Goal: Task Accomplishment & Management: Use online tool/utility

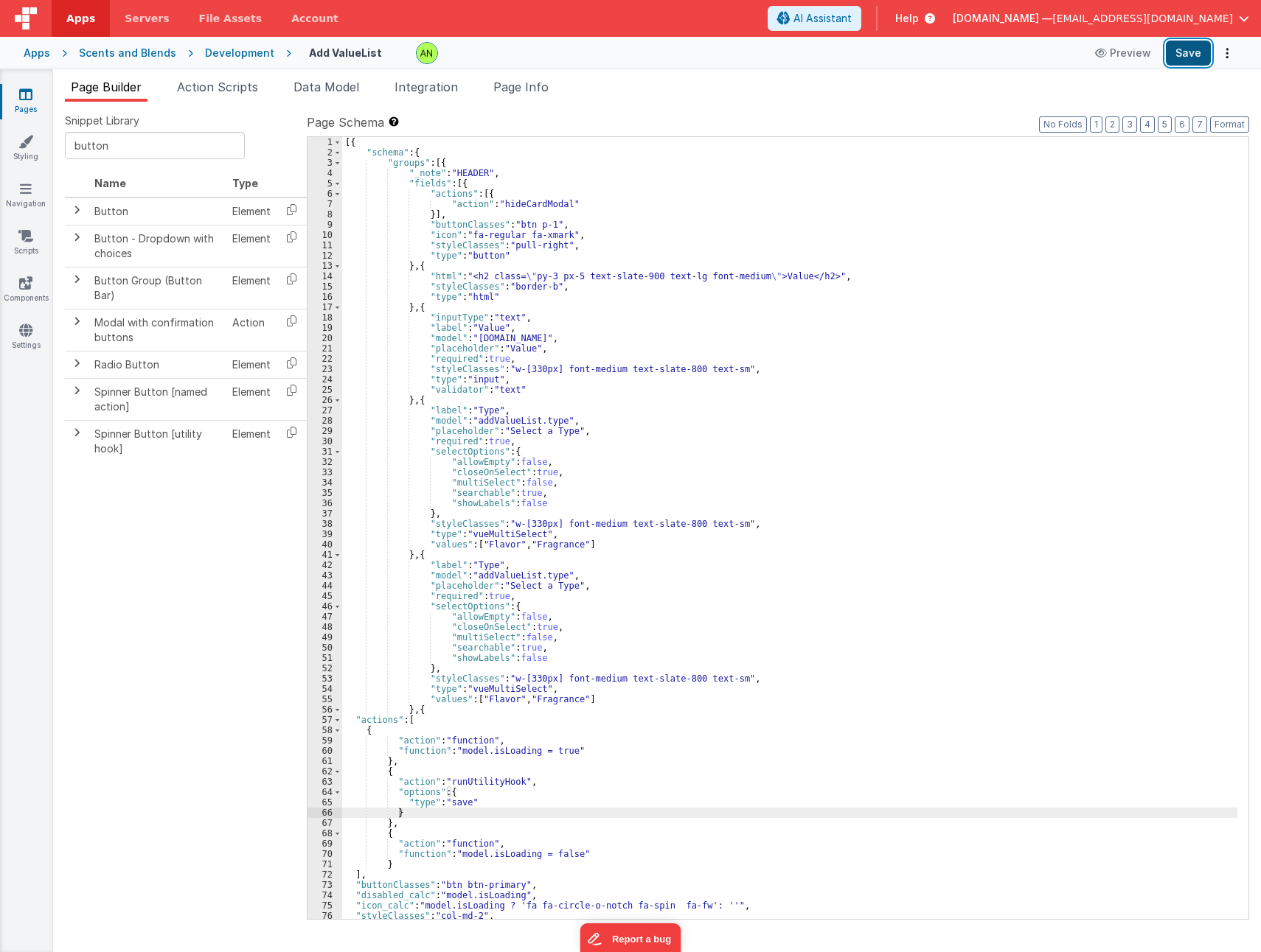
click at [1191, 56] on button "Save" at bounding box center [1187, 53] width 45 height 25
click at [29, 199] on link "Navigation" at bounding box center [25, 196] width 53 height 29
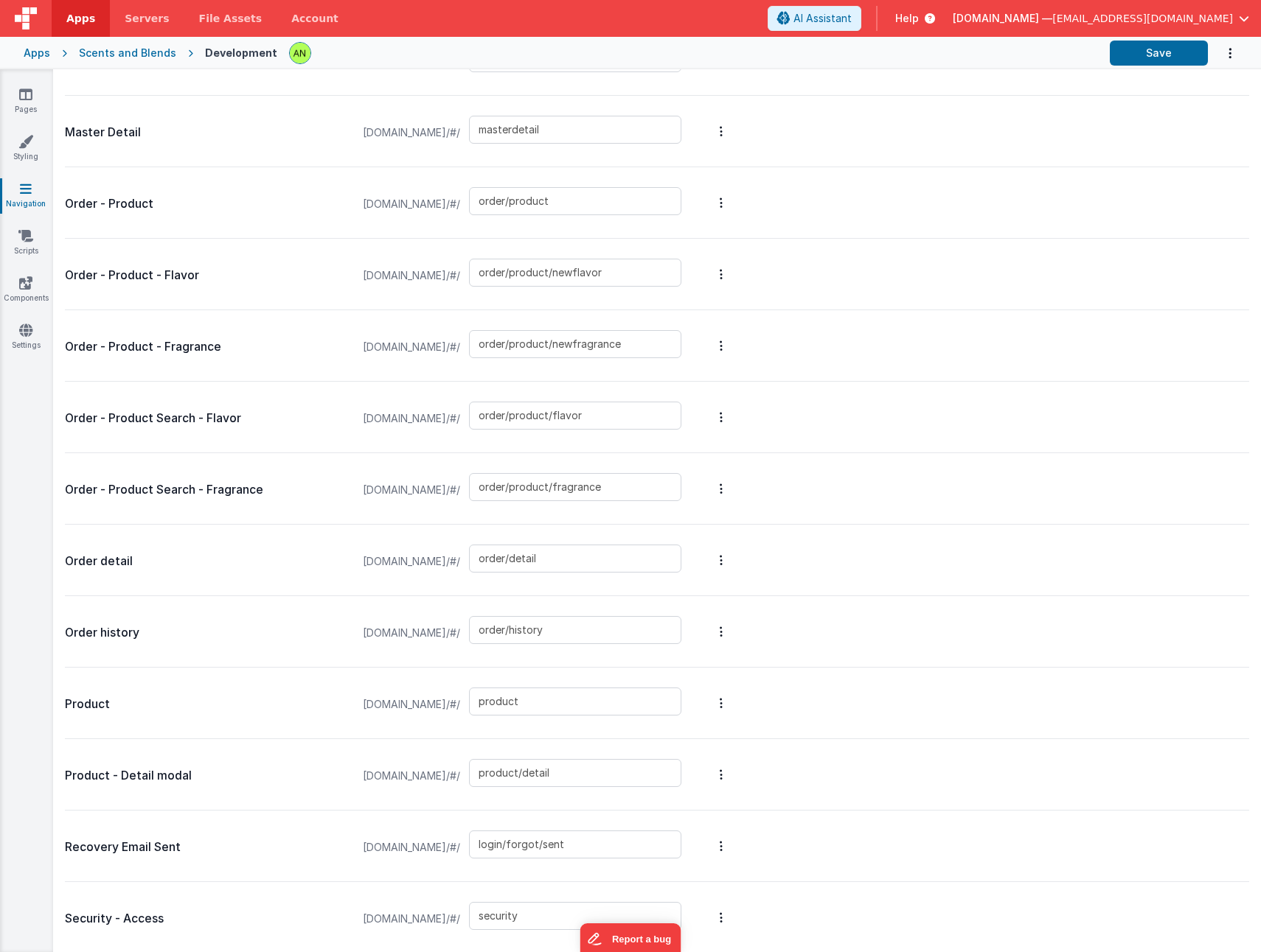
scroll to position [1471, 0]
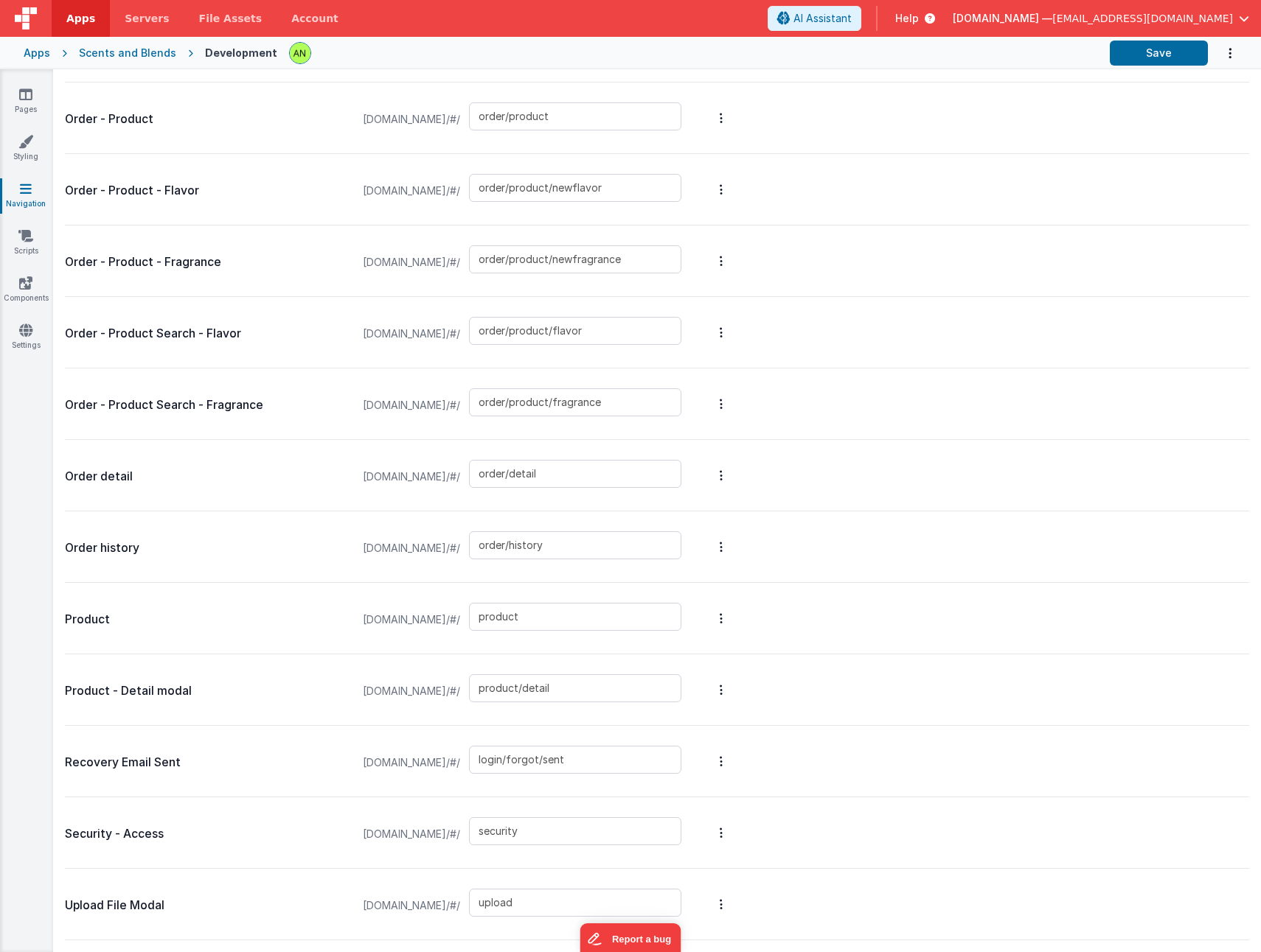
type input "login/forgot"
type input "login"
type input "login/reset"
type input "login/signup"
type input "login/verify"
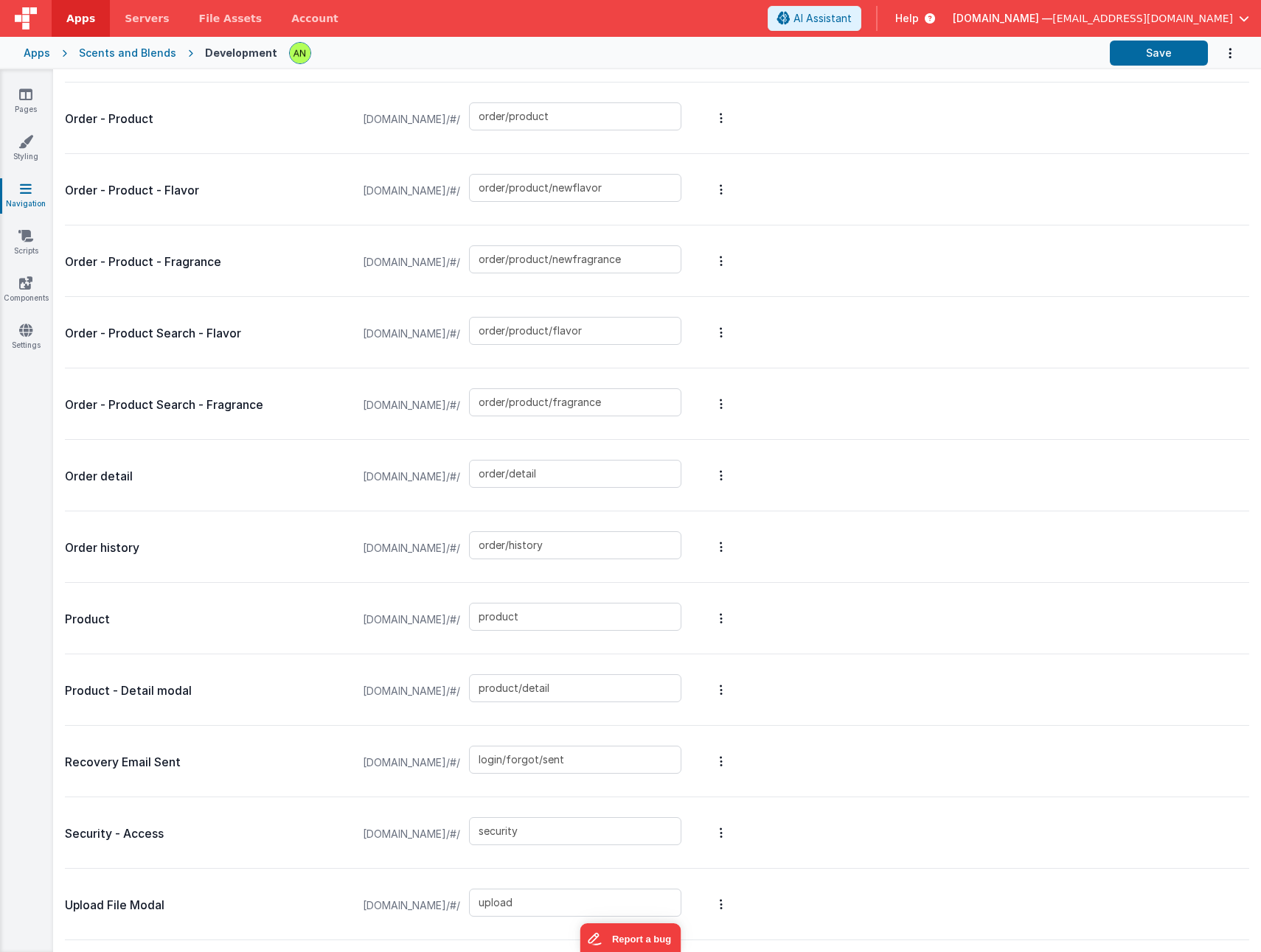
type input "blank"
type input "contacts"
type input "login/reset/success"
type input "landing"
type input "default"
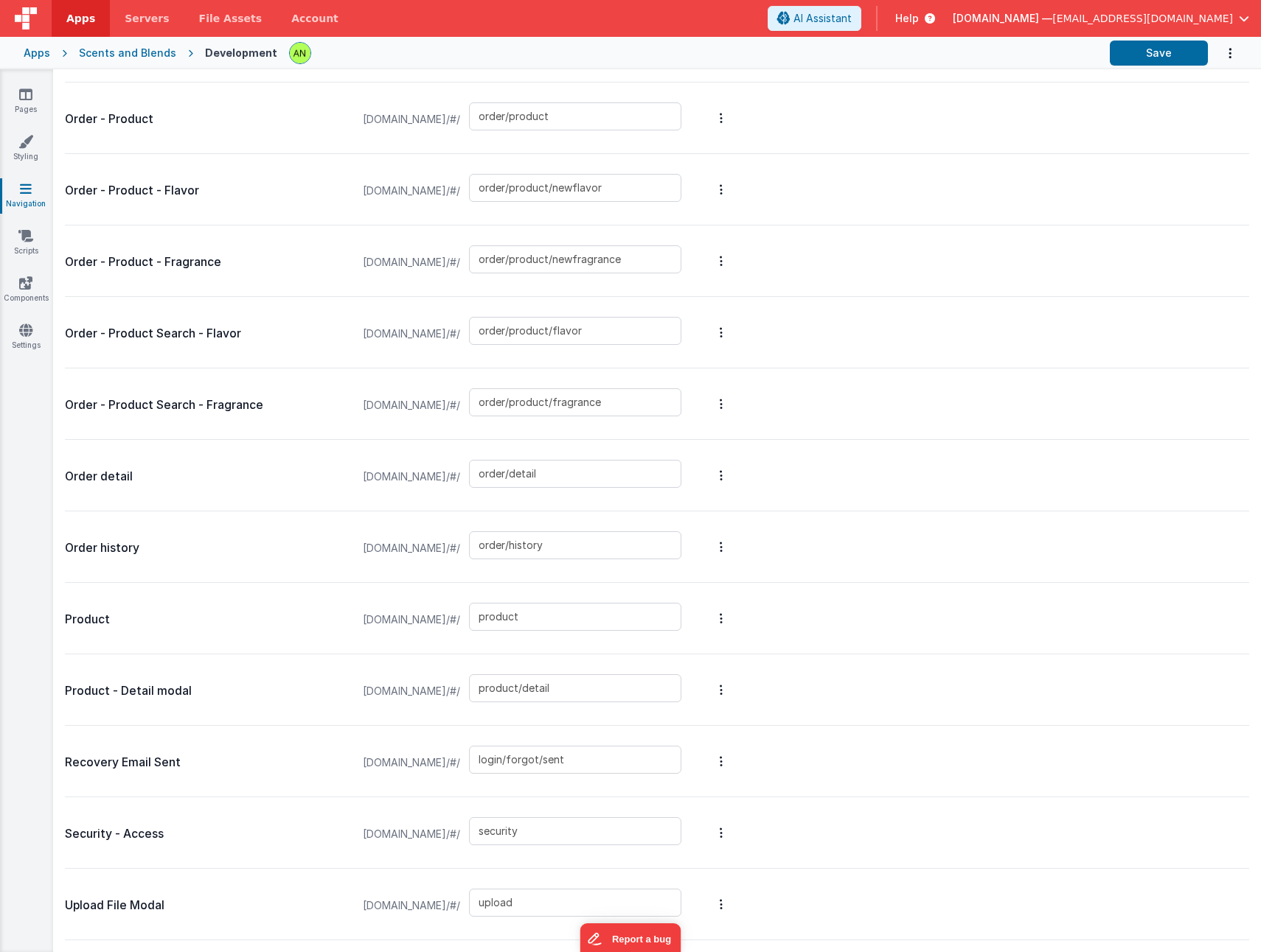
type input "invoices_simple"
type input "manage/product/flavor"
type input "manage/product/fragrance"
type input "manage/valuelist"
type input "manage/detail"
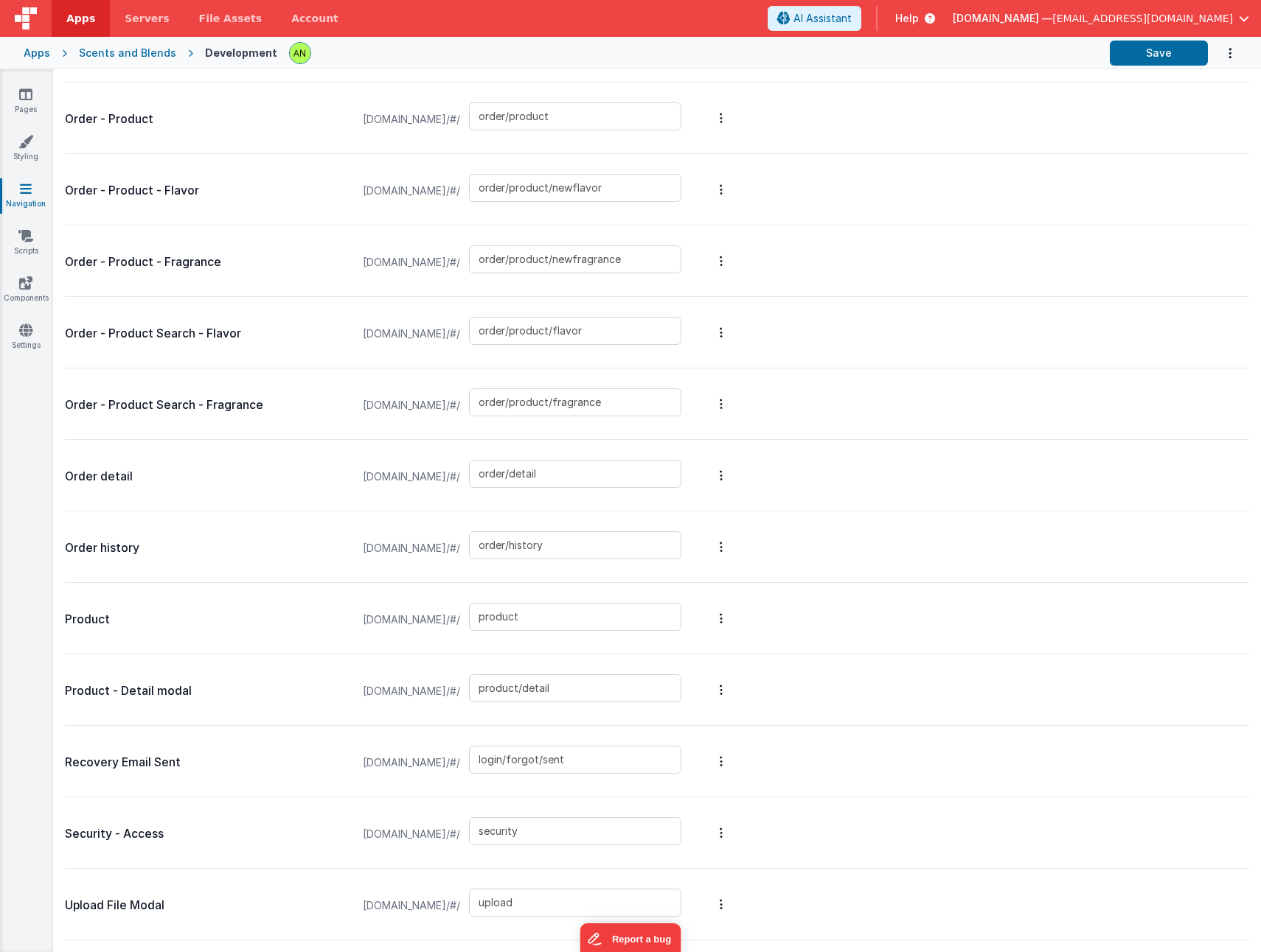
type input "masterdetail"
type input "order/product"
type input "order/product/newflavor"
type input "order/product/newfragrance"
type input "order/product/flavor"
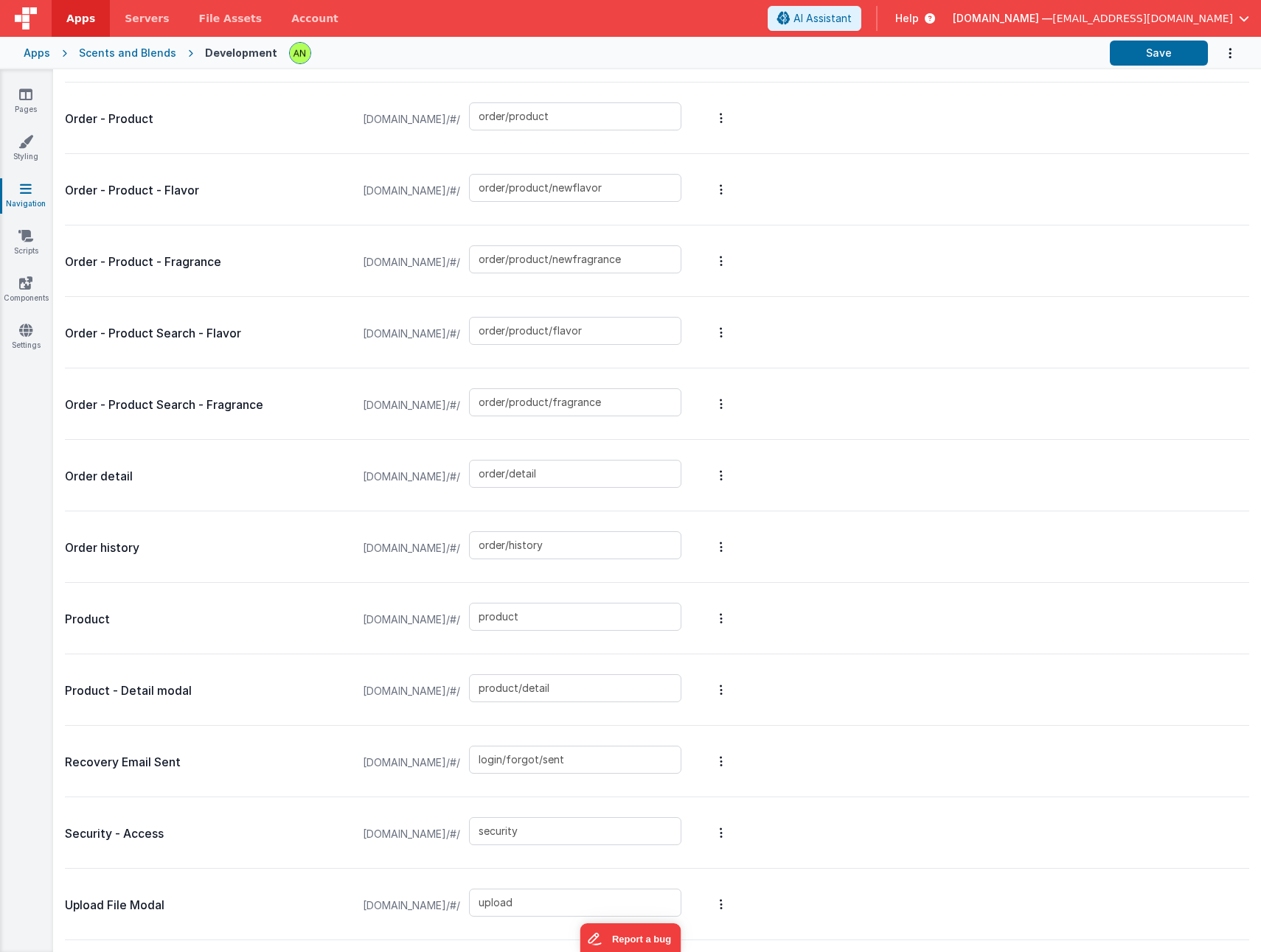
type input "order/product/fragrance"
type input "order/detail"
type input "order/history"
type input "product"
type input "product/detail"
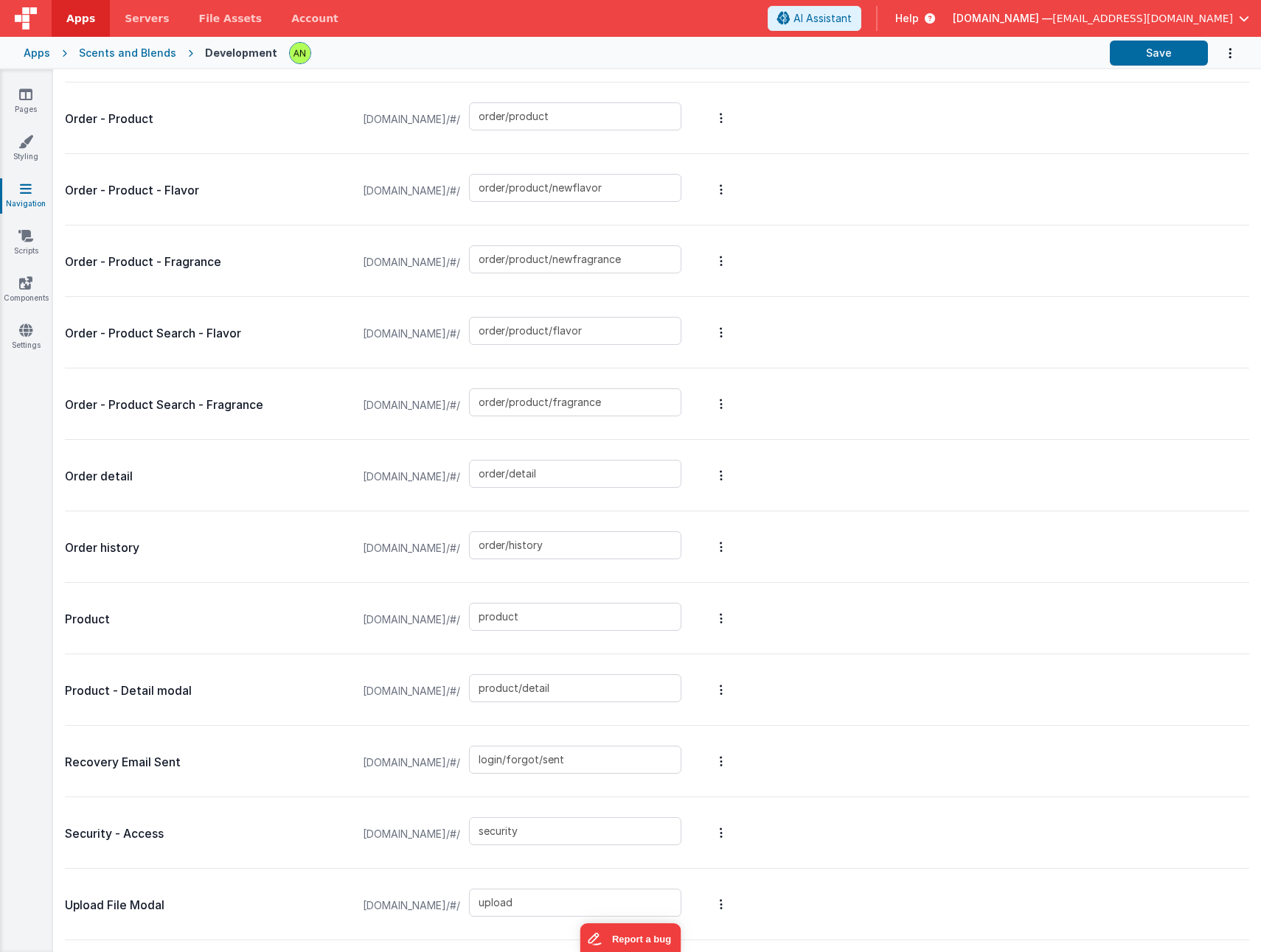
type input "login/forgot/sent"
type input "security"
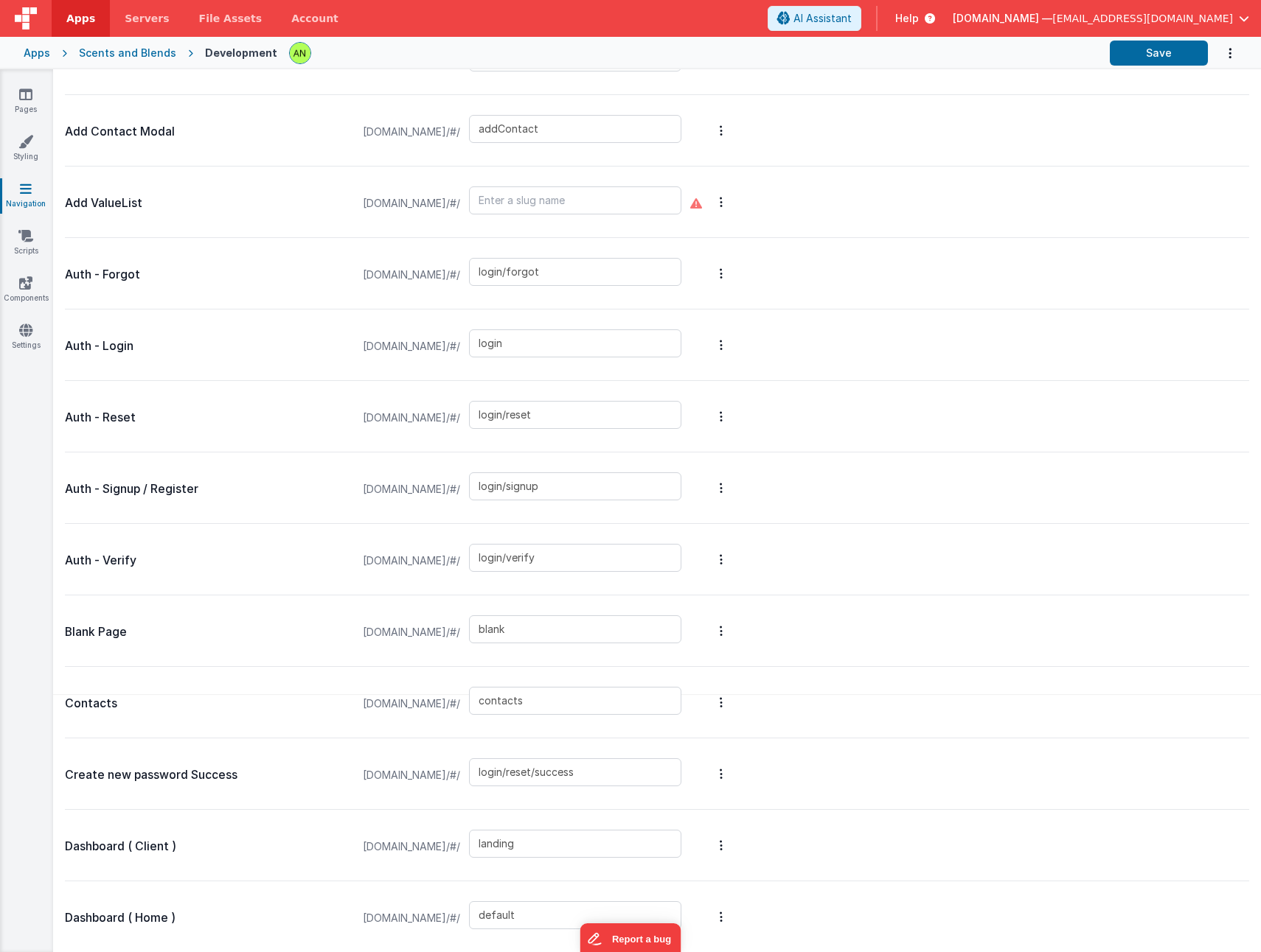
scroll to position [0, 0]
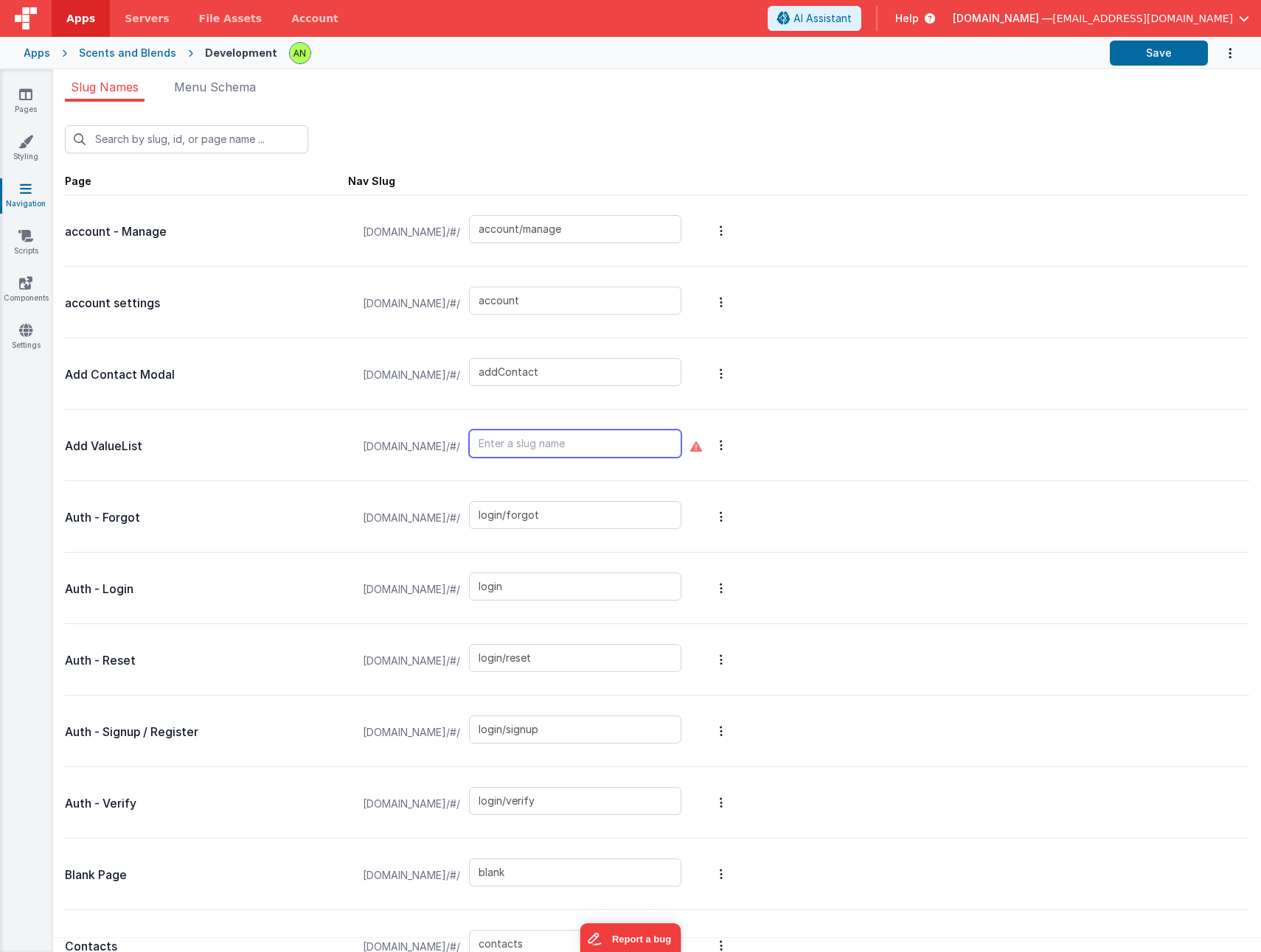
click at [670, 443] on input "text" at bounding box center [575, 443] width 212 height 28
type input "manage/addValue"
click at [835, 128] on div "New Slug" at bounding box center [656, 139] width 1184 height 28
click at [1160, 50] on button "Save" at bounding box center [1158, 53] width 98 height 25
click at [29, 101] on icon at bounding box center [26, 94] width 13 height 15
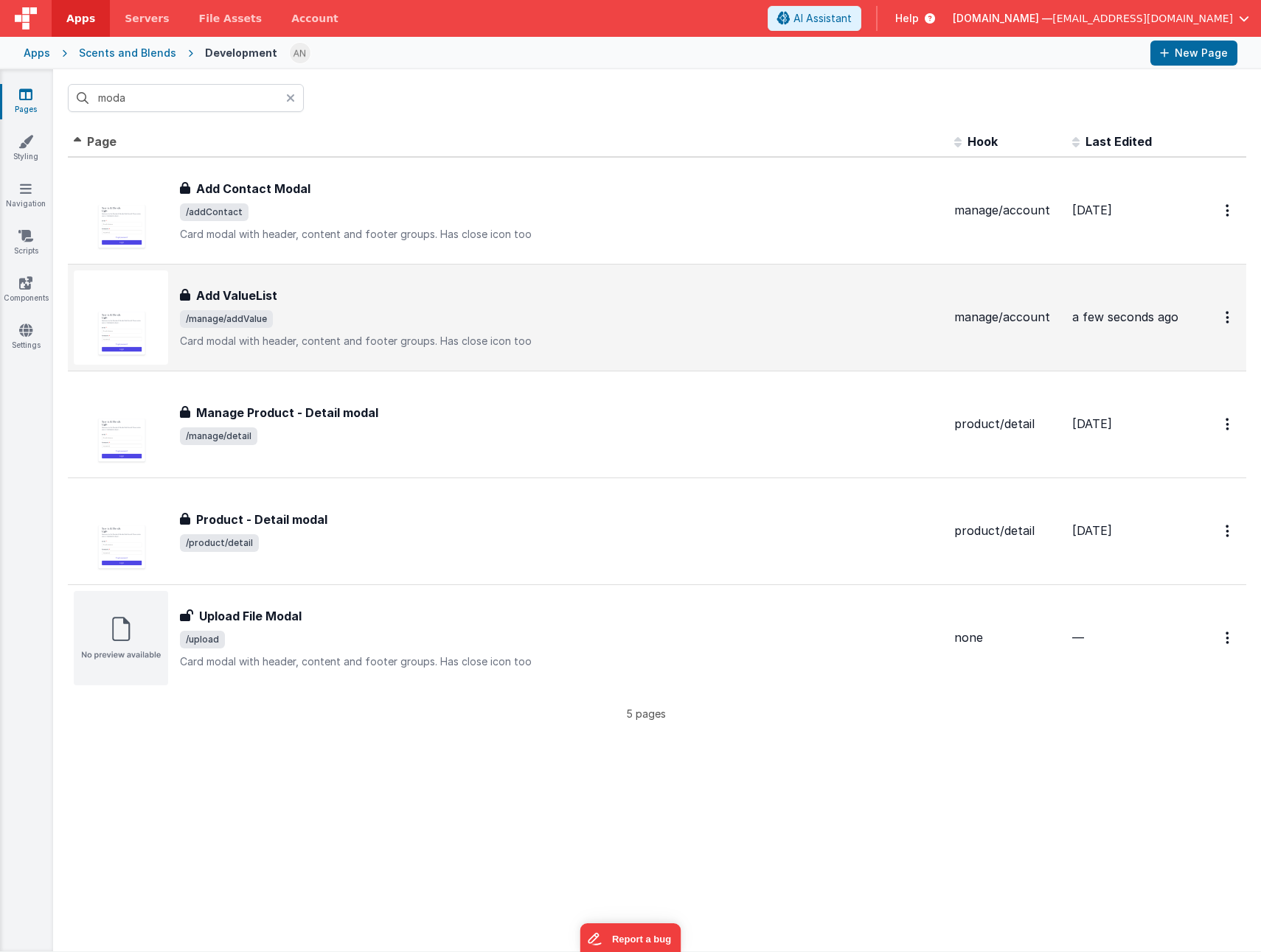
click at [414, 318] on span "/manage/addValue" at bounding box center [561, 319] width 762 height 18
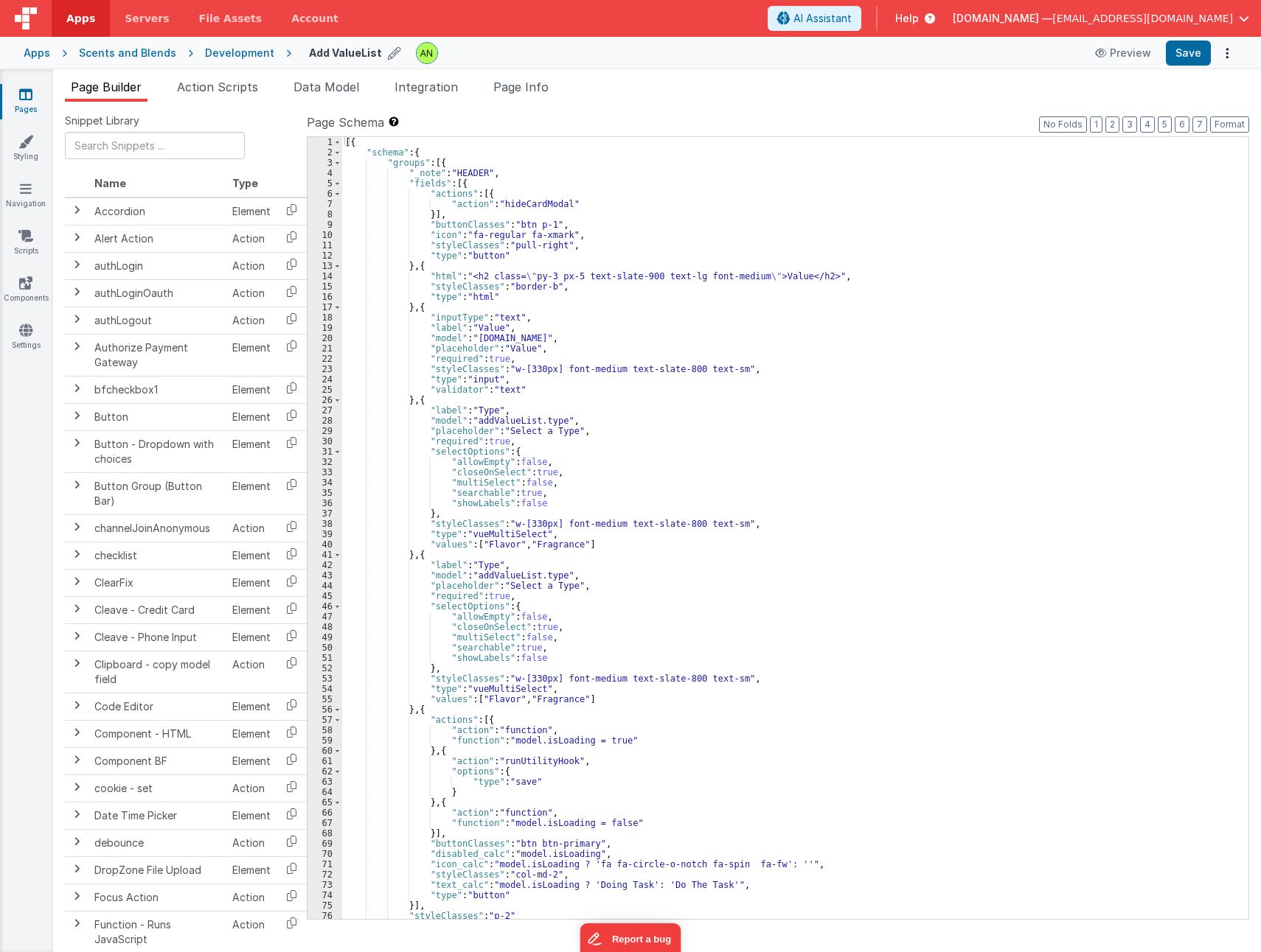
click at [388, 50] on icon at bounding box center [395, 53] width 13 height 21
click at [402, 50] on input "Add ValueList" at bounding box center [400, 53] width 183 height 22
type input "Add ValueList Modal"
click at [498, 52] on icon at bounding box center [504, 53] width 12 height 21
click at [1195, 49] on button "Save" at bounding box center [1187, 53] width 45 height 25
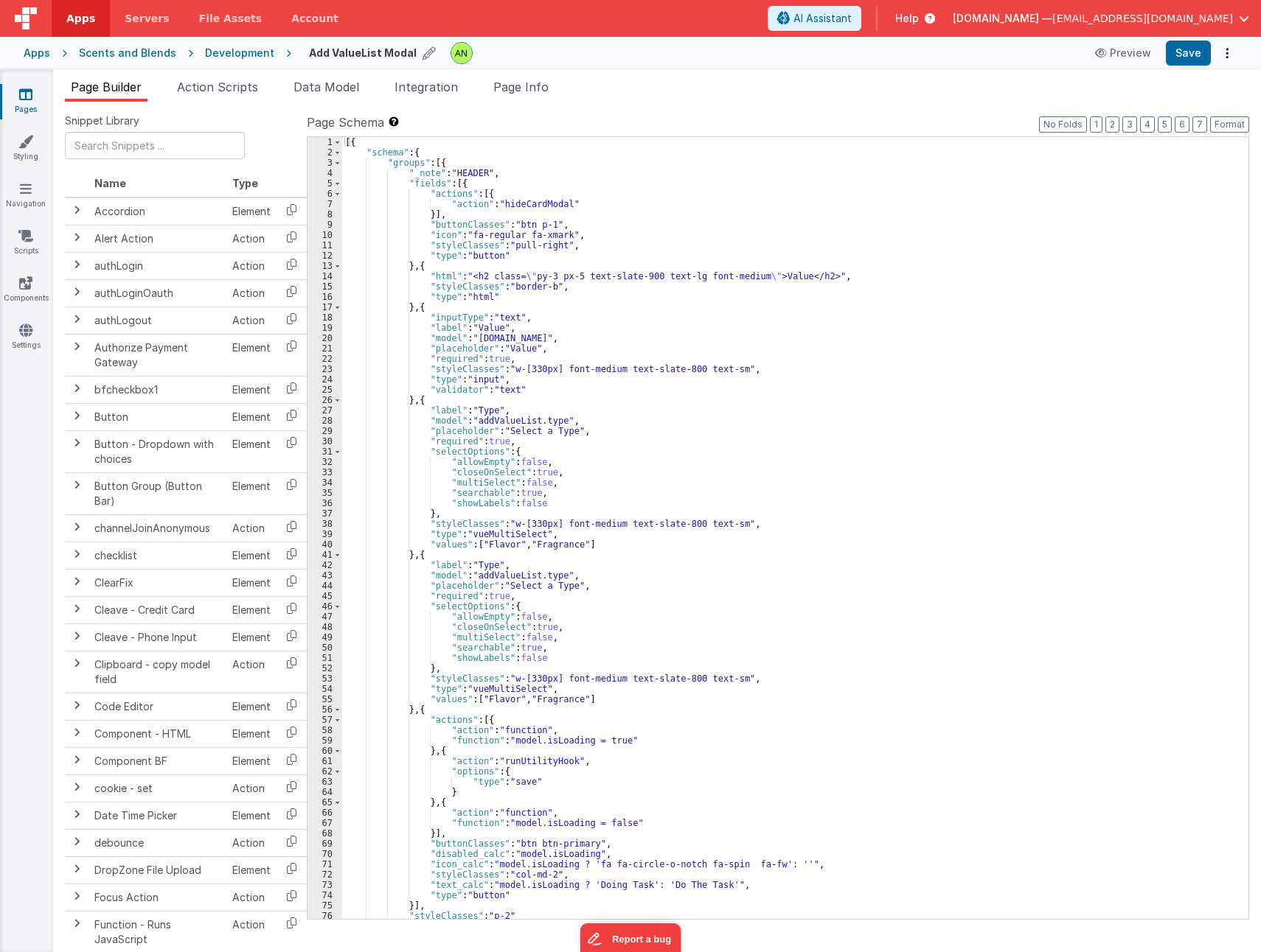
click at [777, 104] on div "Snippet Library Name Type Accordion Element Alert Action Action authLogin Actio…" at bounding box center [656, 538] width 1207 height 874
click at [752, 85] on ul "Page Builder Action Scripts Data Model Integration Page Info" at bounding box center [656, 90] width 1207 height 24
